Goal: Find specific page/section: Find specific page/section

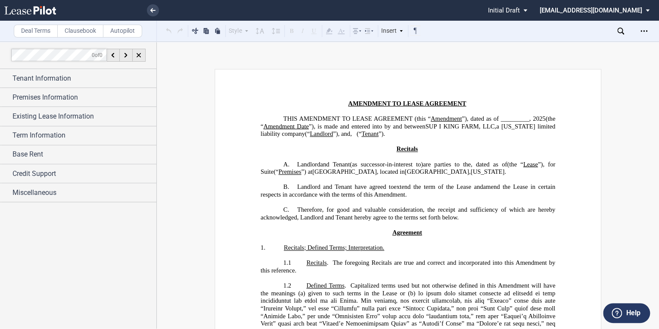
click at [50, 15] on link at bounding box center [45, 10] width 82 height 21
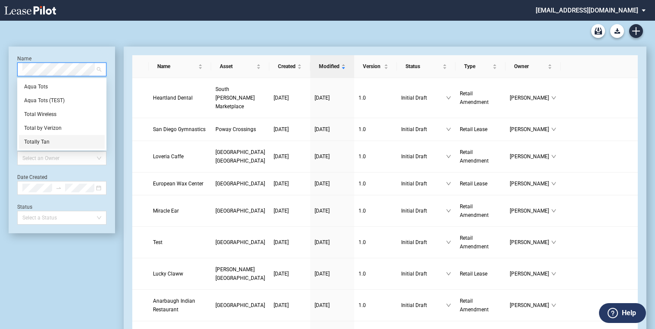
click at [38, 141] on div "Totally Tan" at bounding box center [61, 141] width 75 height 9
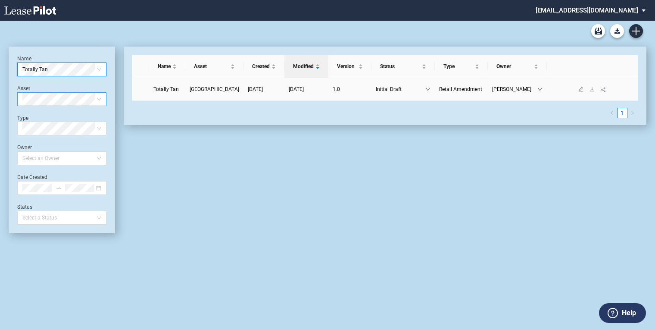
click at [200, 92] on span "[GEOGRAPHIC_DATA]" at bounding box center [215, 89] width 50 height 6
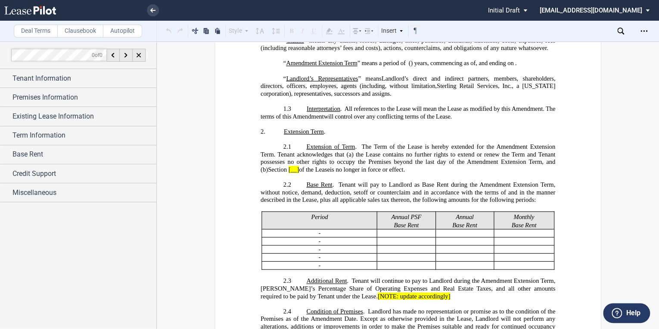
scroll to position [414, 0]
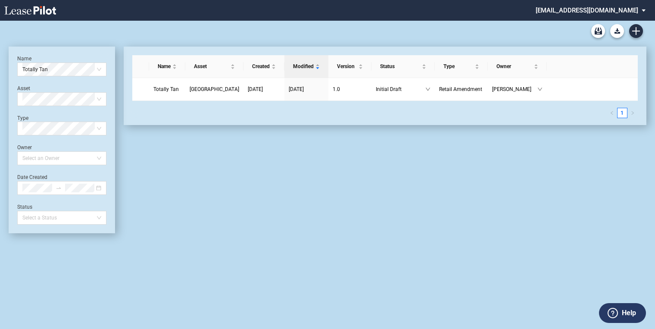
drag, startPoint x: 97, startPoint y: 69, endPoint x: 429, endPoint y: 1, distance: 338.5
